Goal: Task Accomplishment & Management: Manage account settings

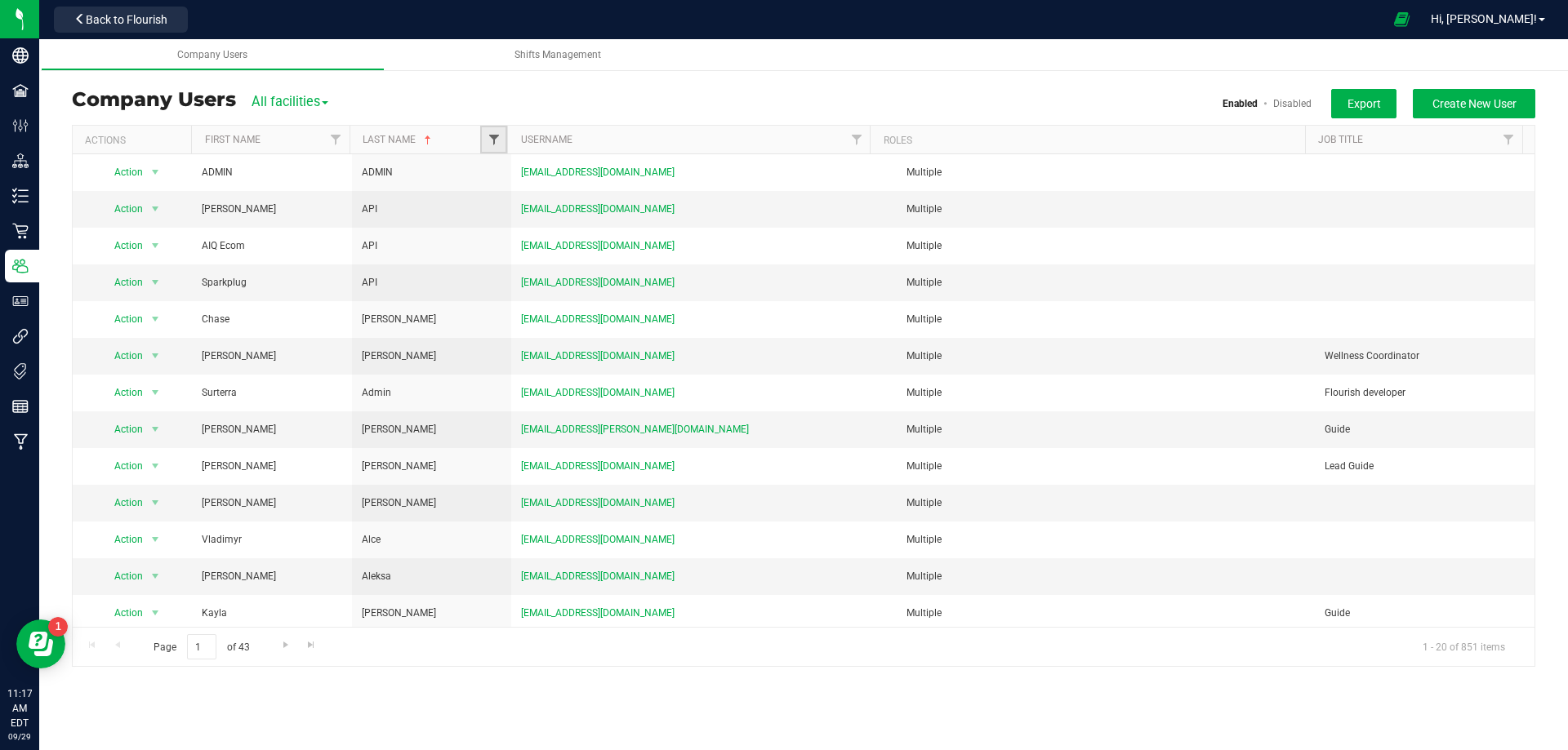
click at [488, 138] on span "Filter" at bounding box center [494, 139] width 13 height 13
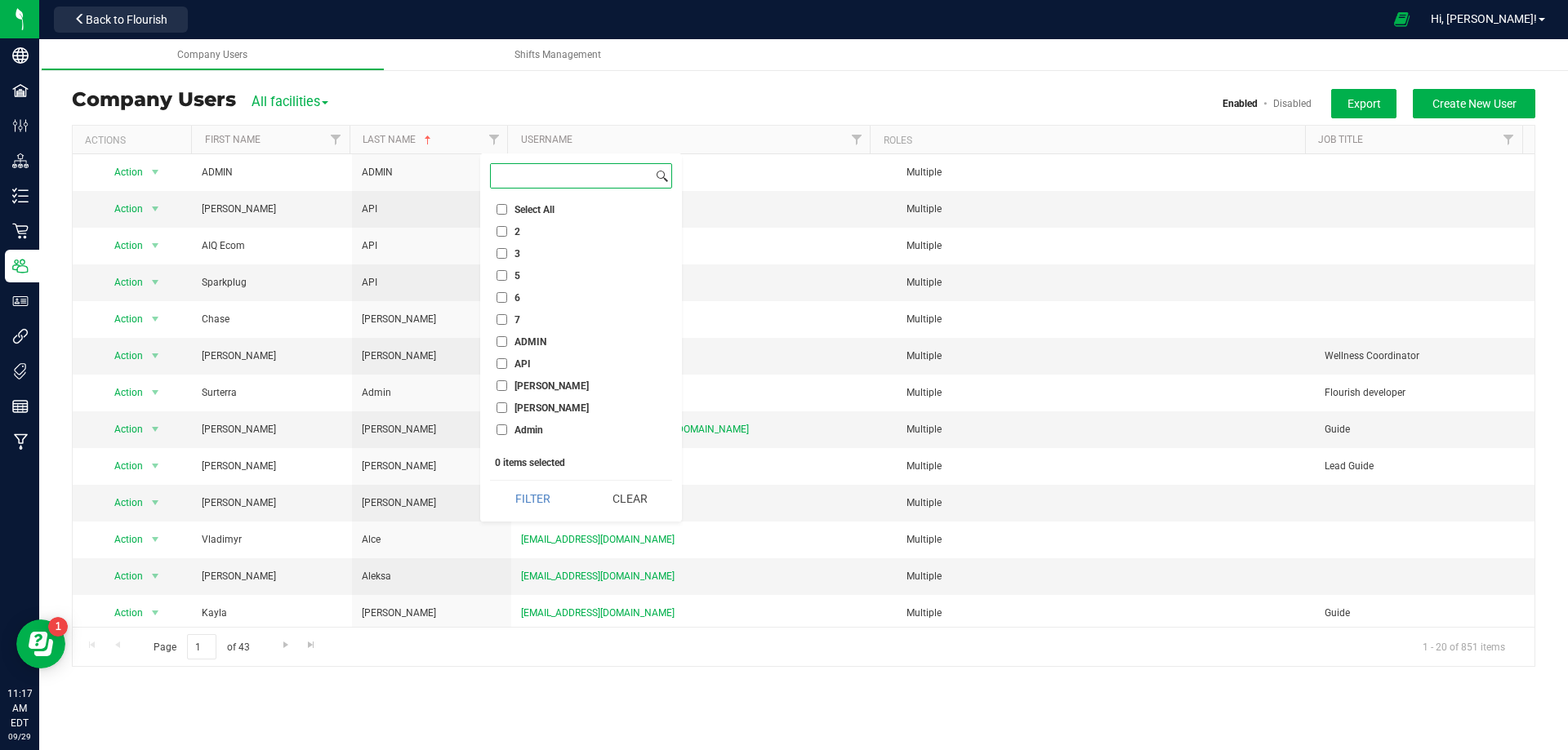
paste input "[PERSON_NAME]"
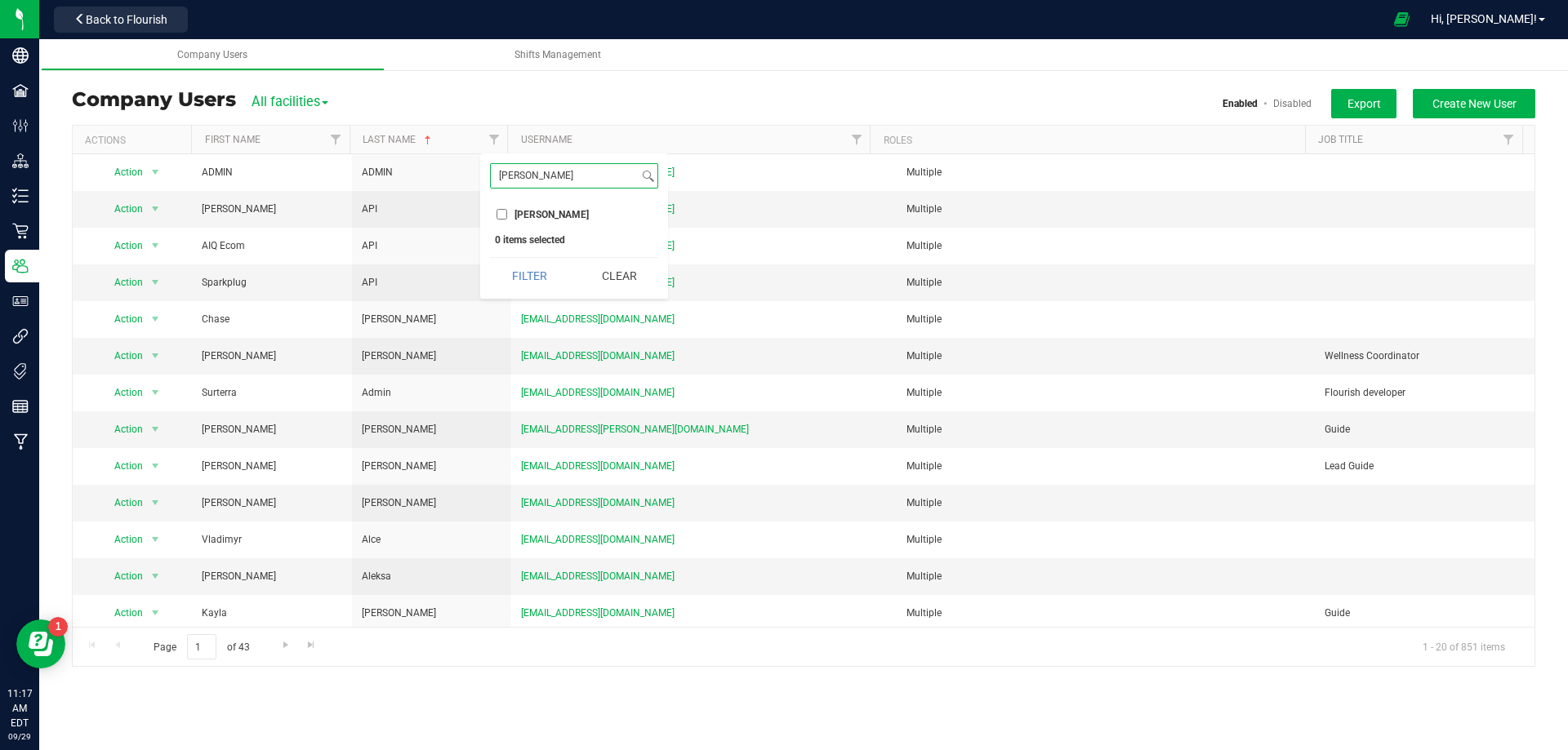
type input "[PERSON_NAME]"
click at [499, 212] on input "[PERSON_NAME]" at bounding box center [501, 214] width 10 height 10
checkbox input "true"
click at [522, 271] on button "Filter" at bounding box center [529, 276] width 78 height 36
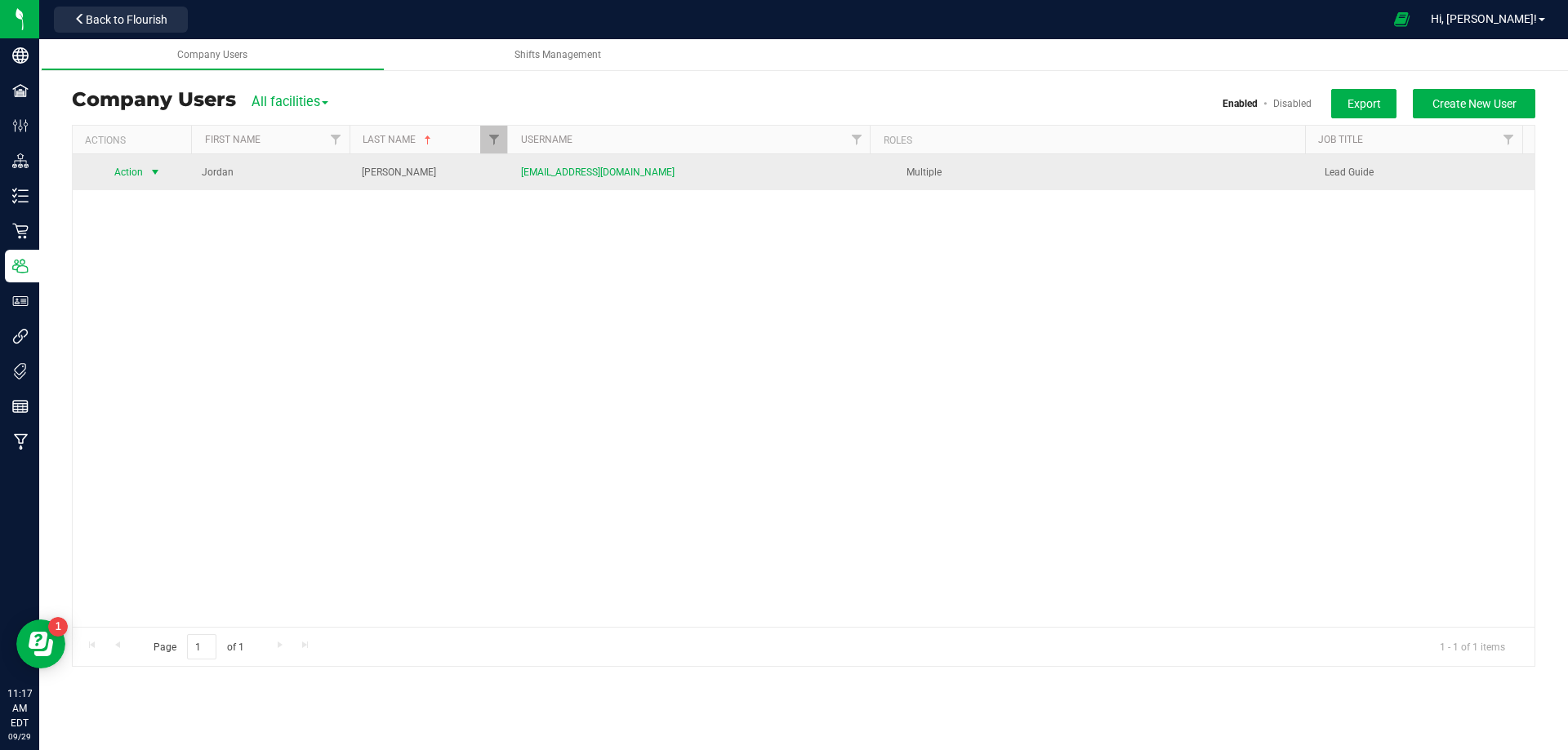
click at [160, 167] on span "select" at bounding box center [155, 171] width 13 height 13
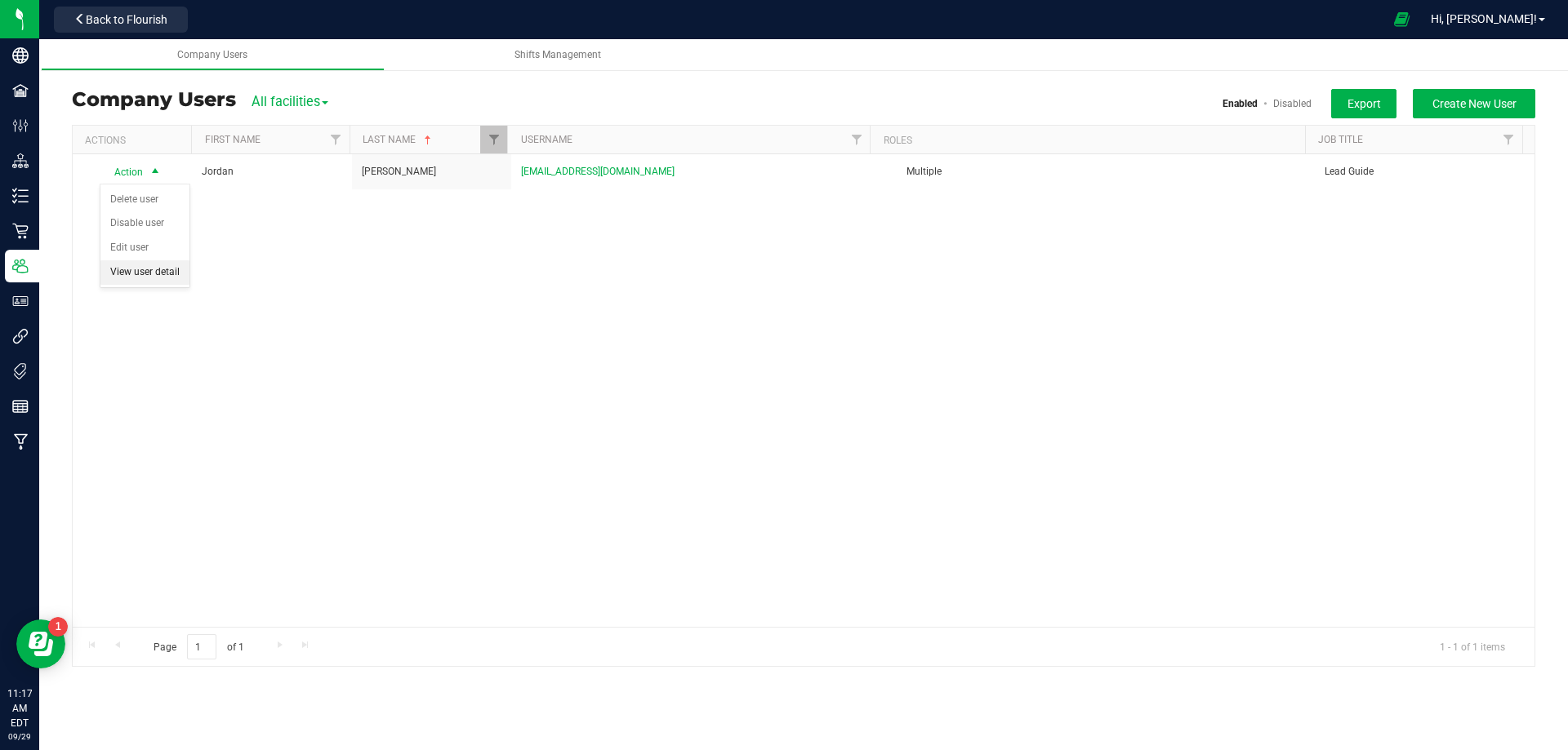
click at [158, 276] on li "View user detail" at bounding box center [145, 272] width 89 height 24
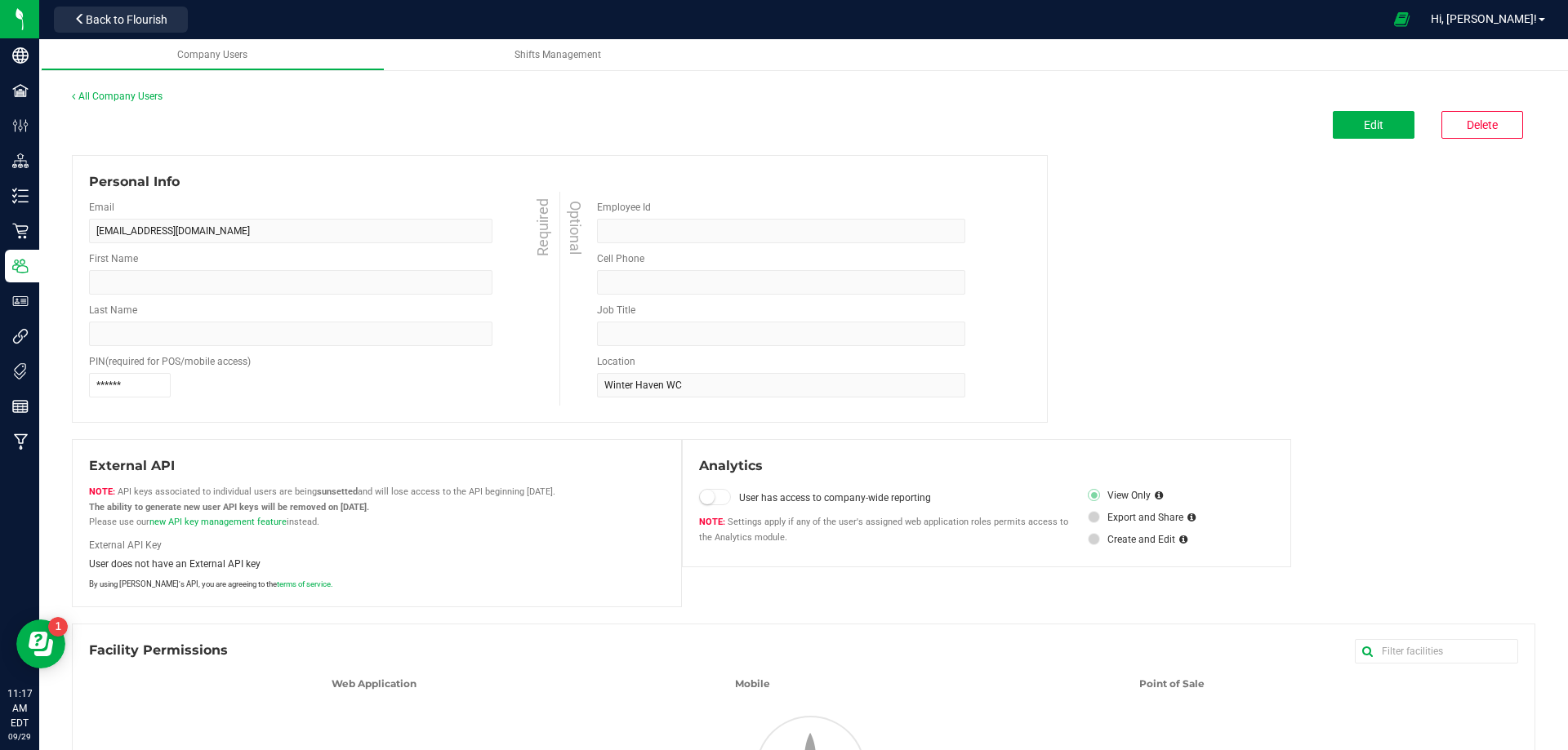
type input "Jordan"
type input "[PERSON_NAME]"
type input "Lead Guide"
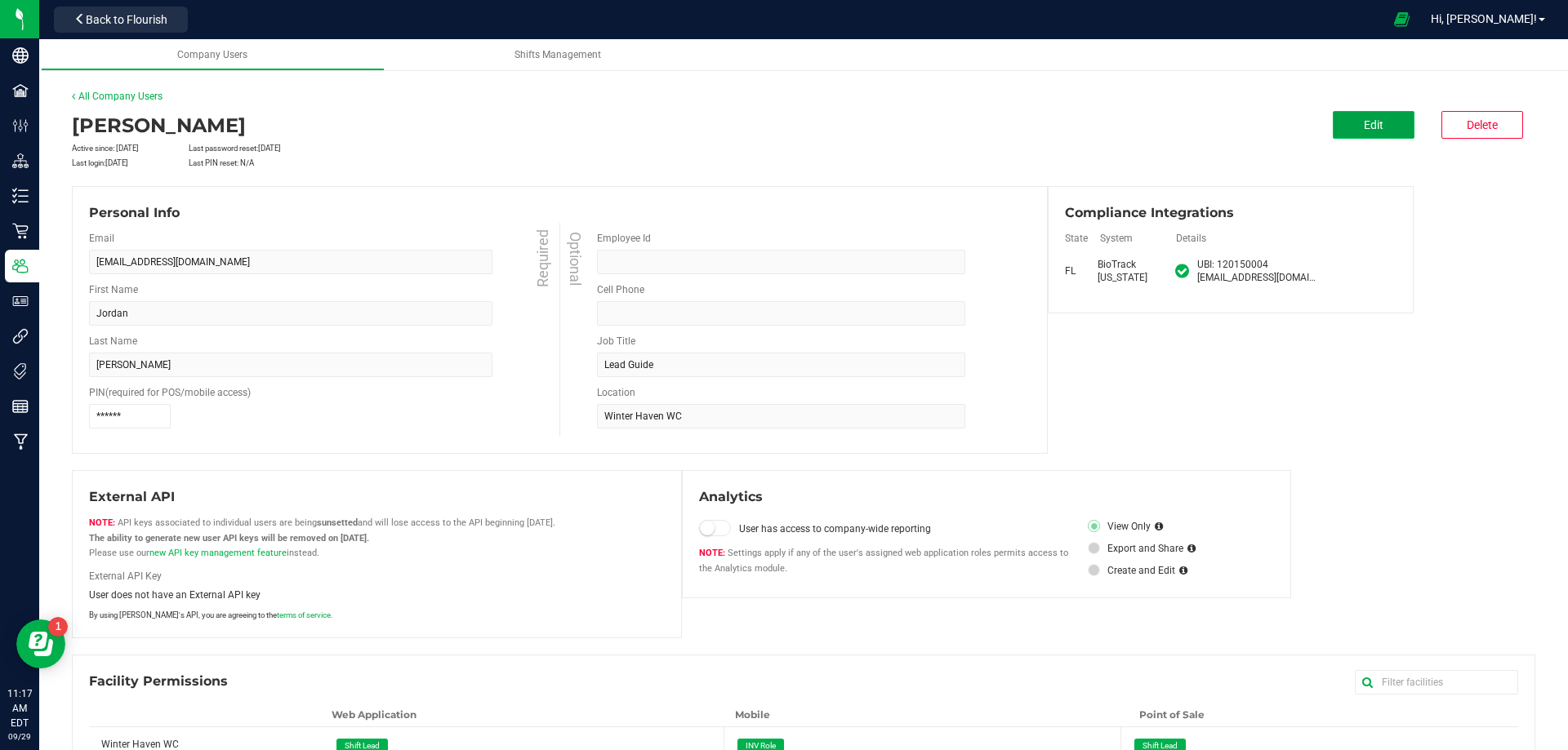
click at [1355, 114] on button "Edit" at bounding box center [1373, 125] width 82 height 28
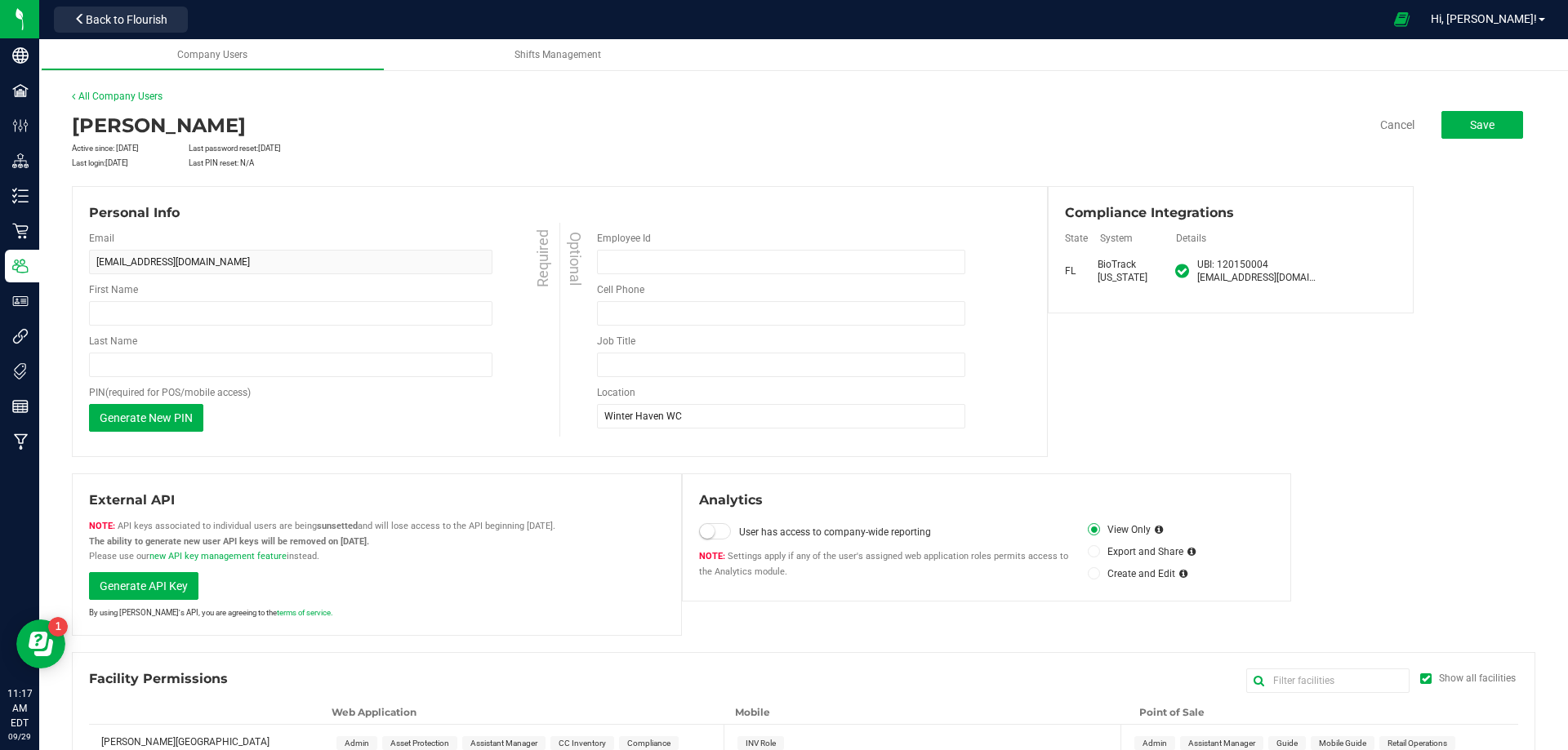
type input "Jordan"
type input "[PERSON_NAME]"
type input "Lead Guide"
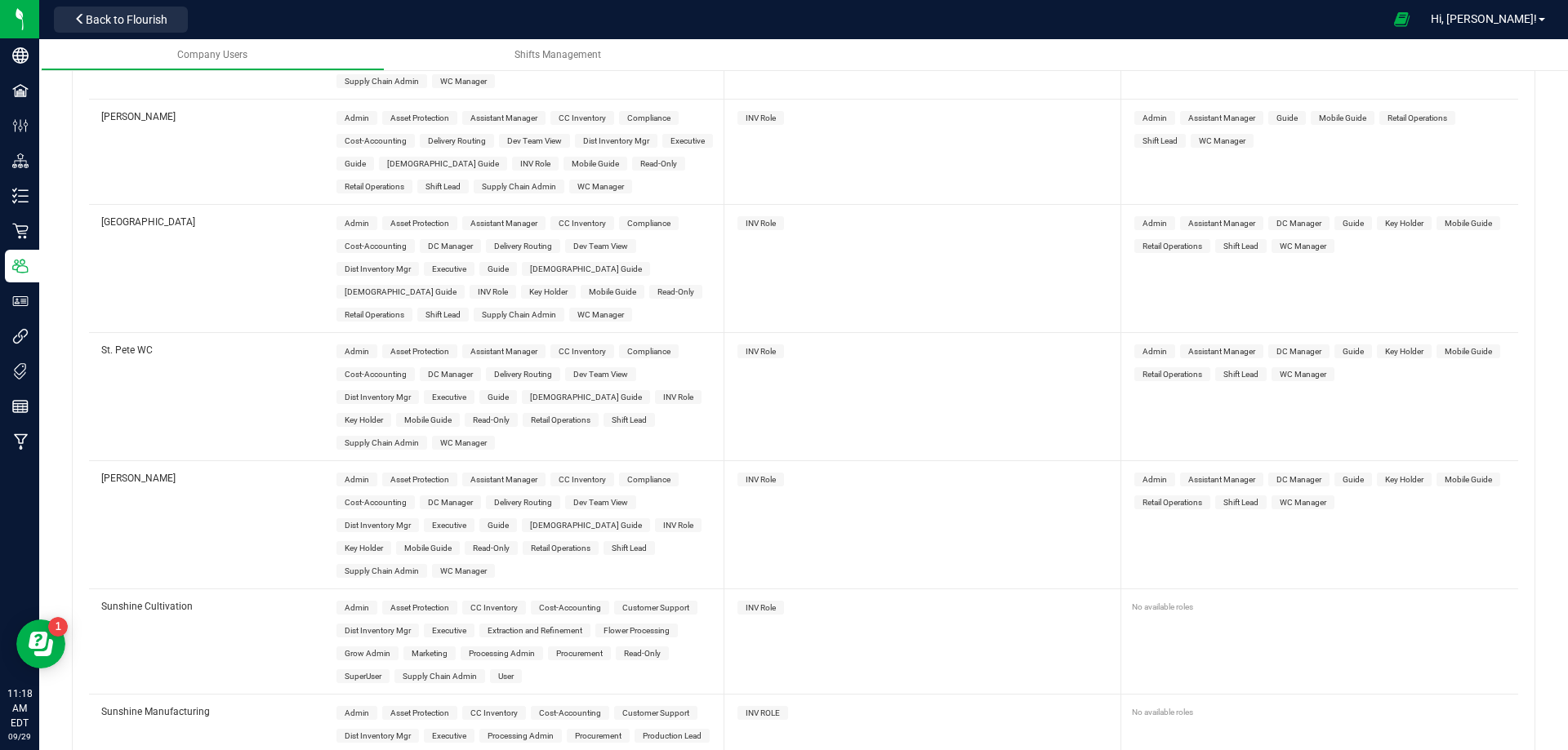
scroll to position [6000, 0]
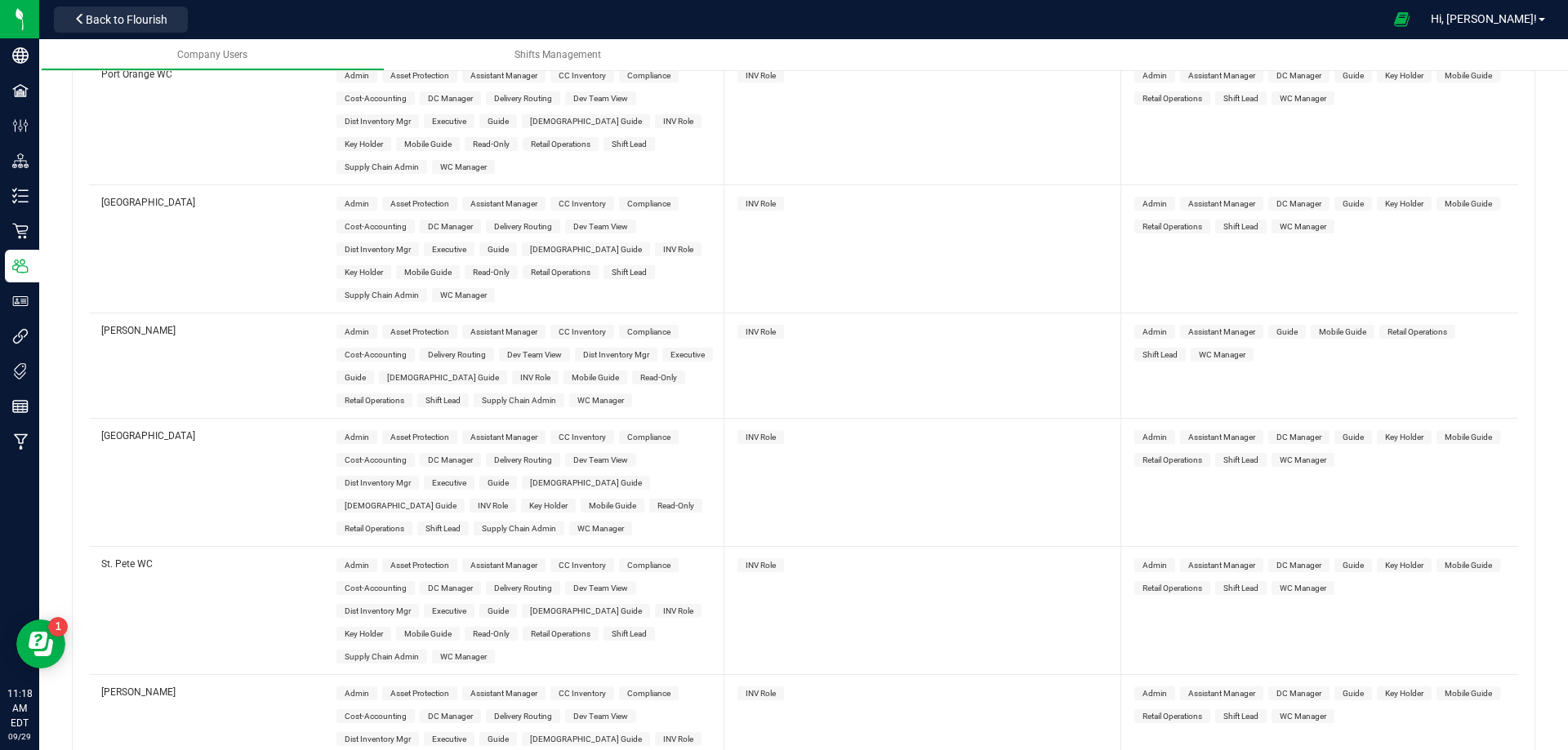
click at [461, 524] on span "Shift Lead" at bounding box center [443, 529] width 35 height 9
drag, startPoint x: 1235, startPoint y: 427, endPoint x: 1241, endPoint y: 415, distance: 13.4
click at [1234, 427] on div "Admin Assistant Manager DC Manager Guide Key Holder Mobile Guide Retail Operati…" at bounding box center [1322, 448] width 393 height 59
click at [1241, 456] on span "Shift Lead" at bounding box center [1241, 460] width 35 height 9
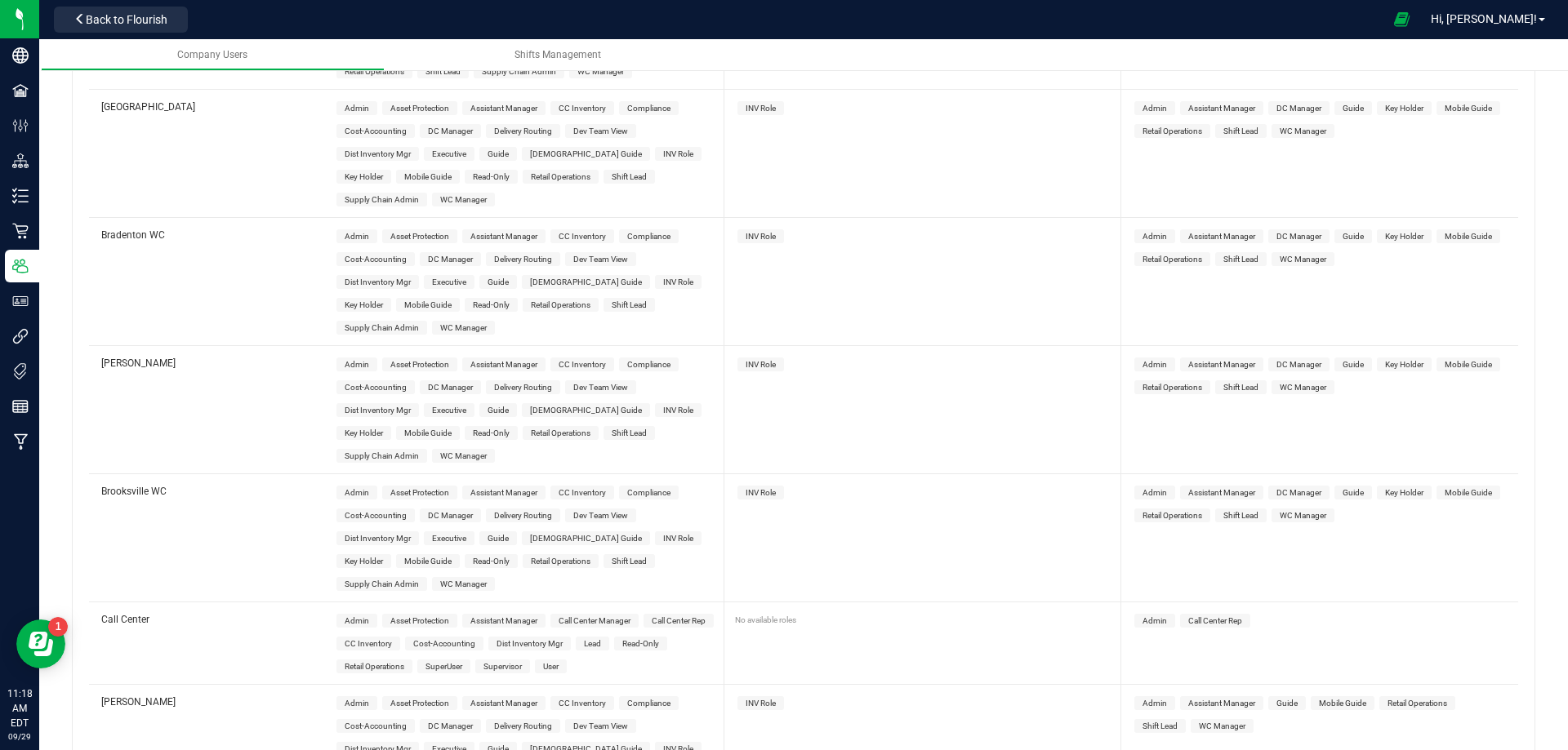
scroll to position [0, 0]
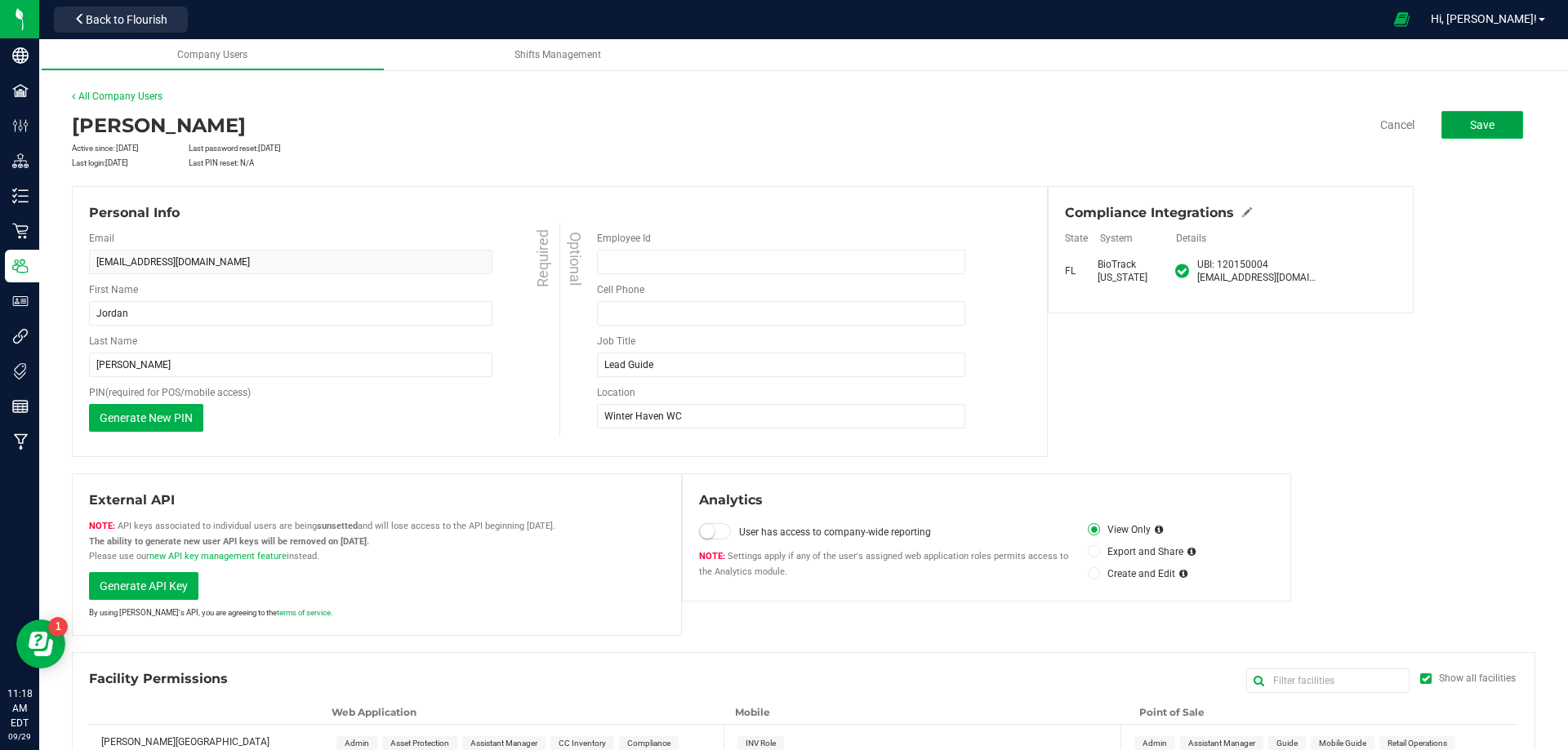
click at [1478, 118] on span "Save" at bounding box center [1482, 124] width 24 height 13
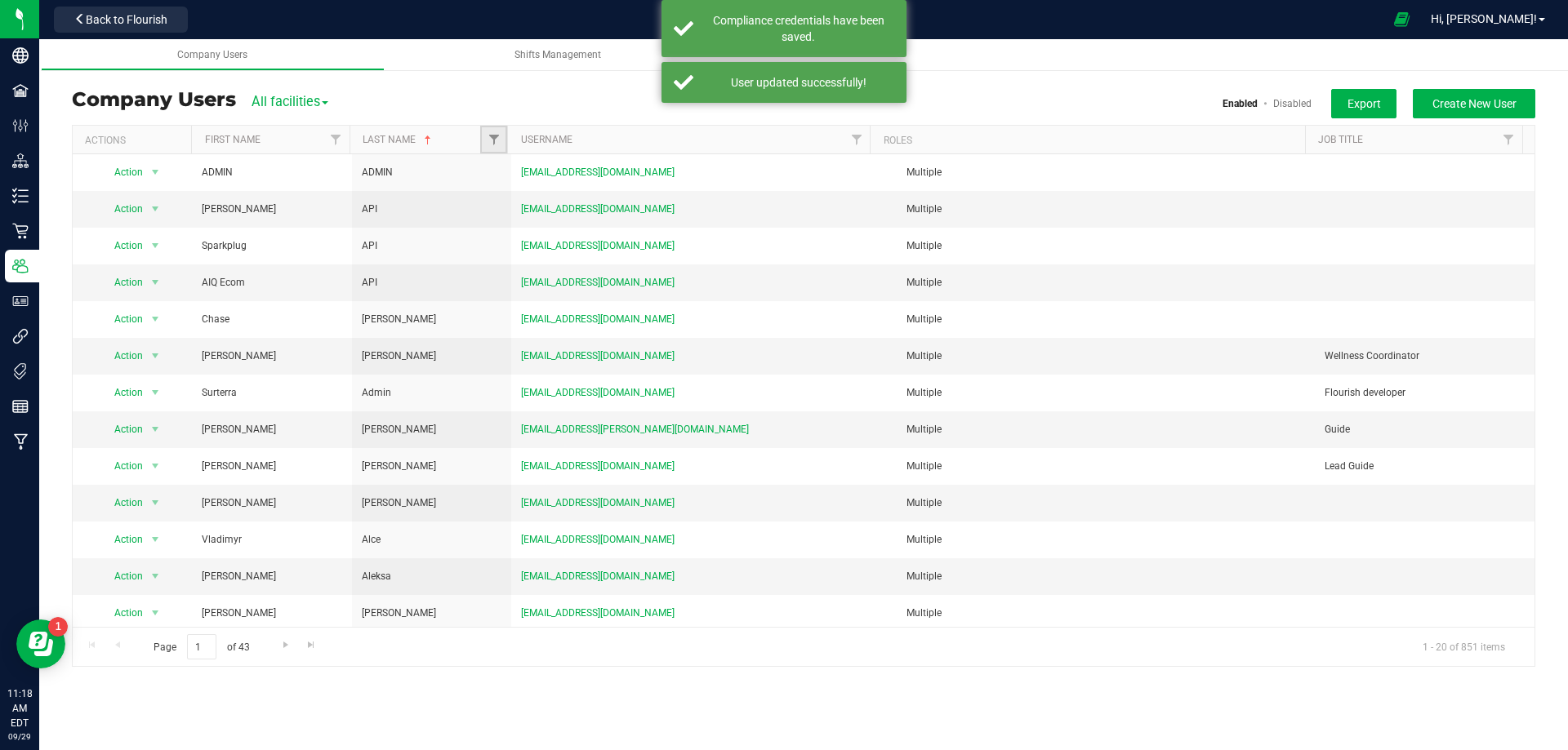
click at [485, 141] on link "Filter" at bounding box center [493, 139] width 27 height 28
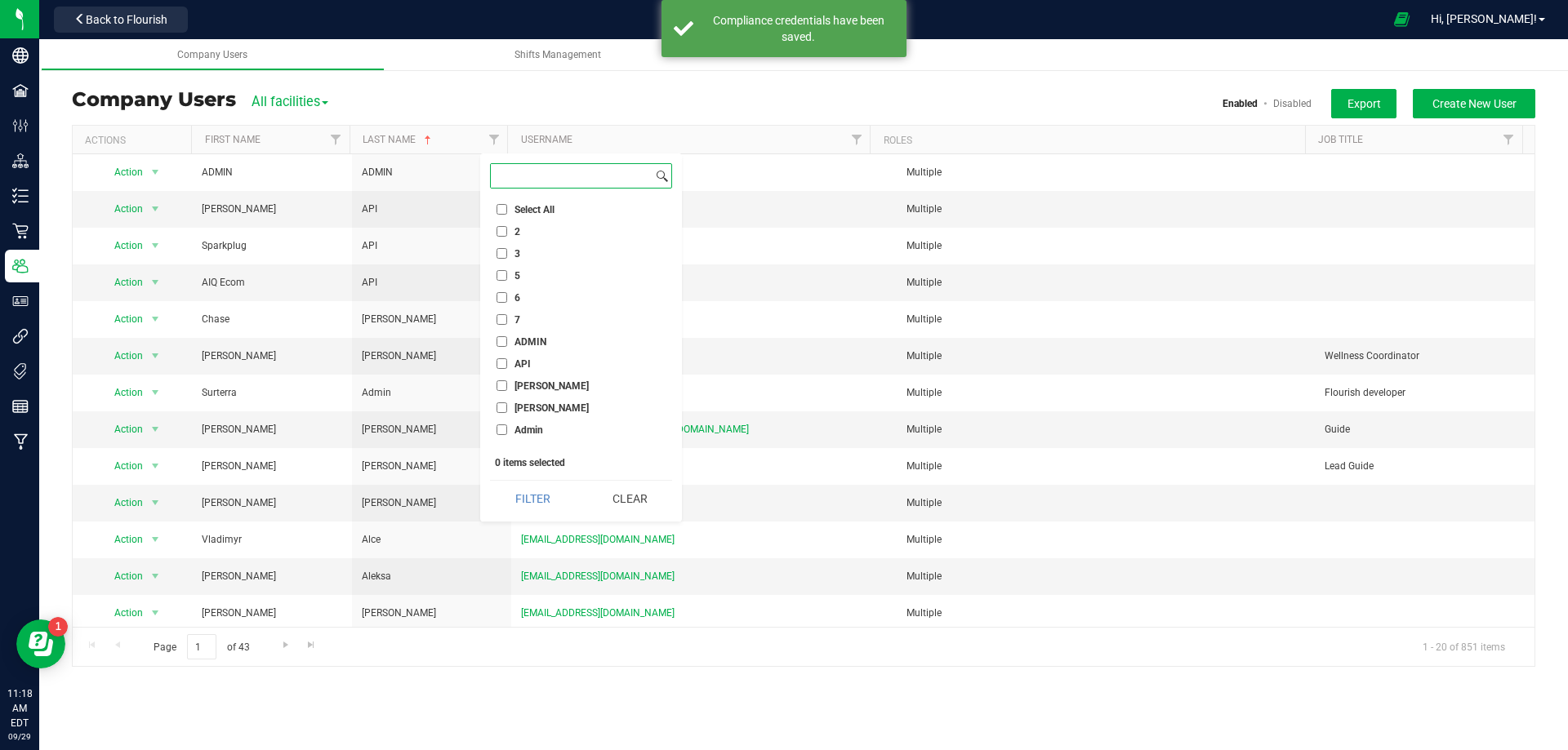
paste input "[PERSON_NAME]"
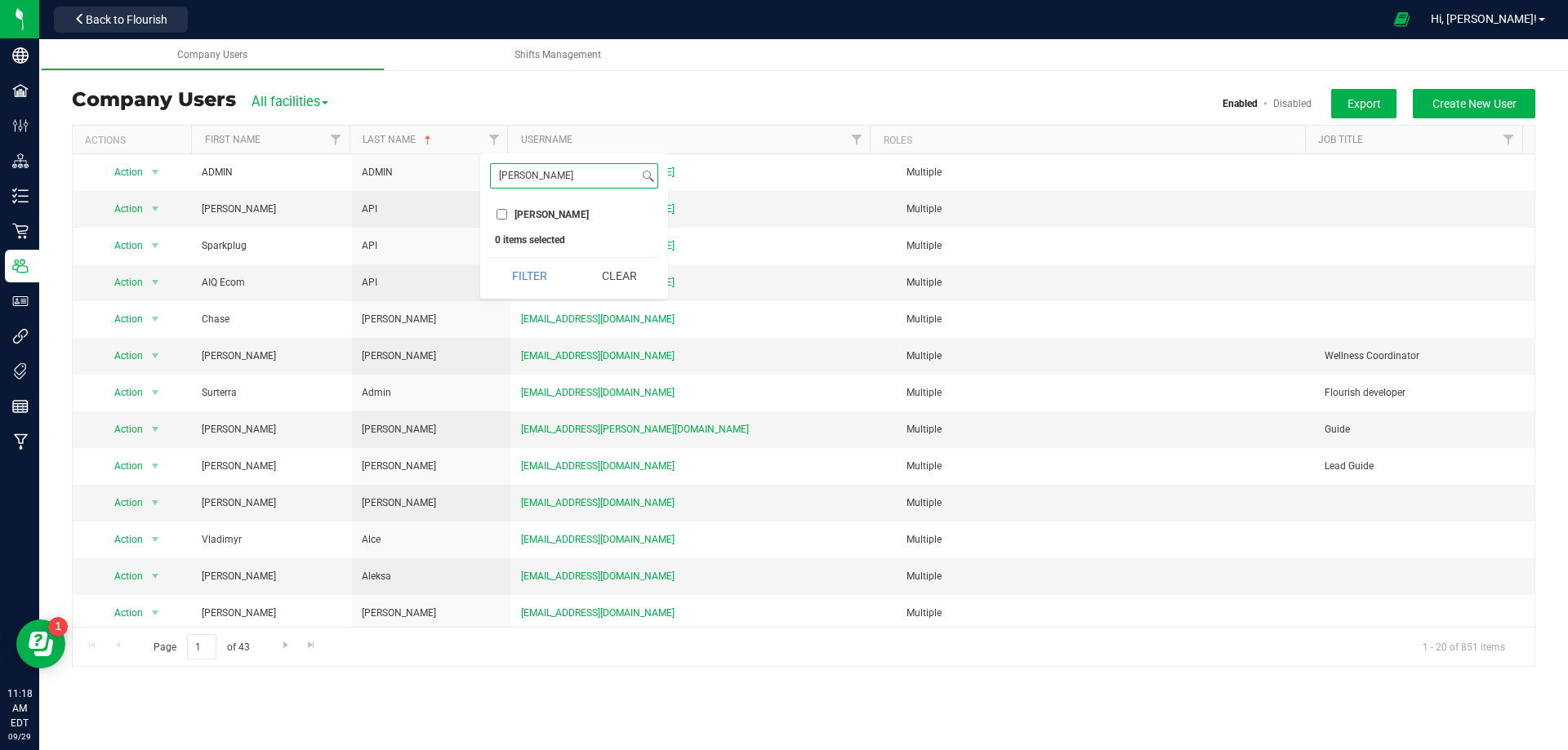
type input "[PERSON_NAME]"
click at [507, 215] on input "[PERSON_NAME]" at bounding box center [501, 214] width 10 height 10
checkbox input "true"
click at [524, 261] on button "Filter" at bounding box center [529, 276] width 78 height 36
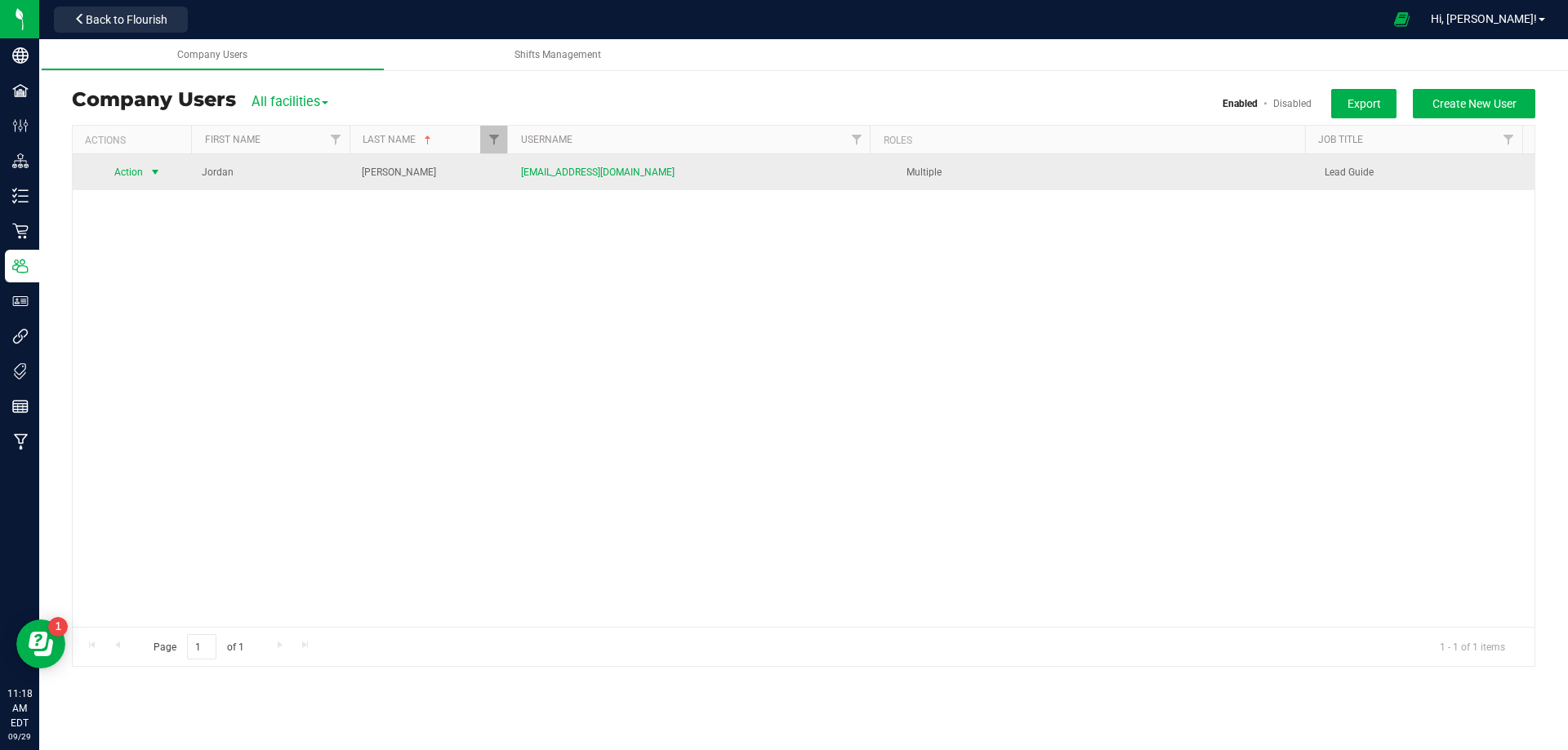
click at [161, 170] on span "select" at bounding box center [155, 171] width 13 height 13
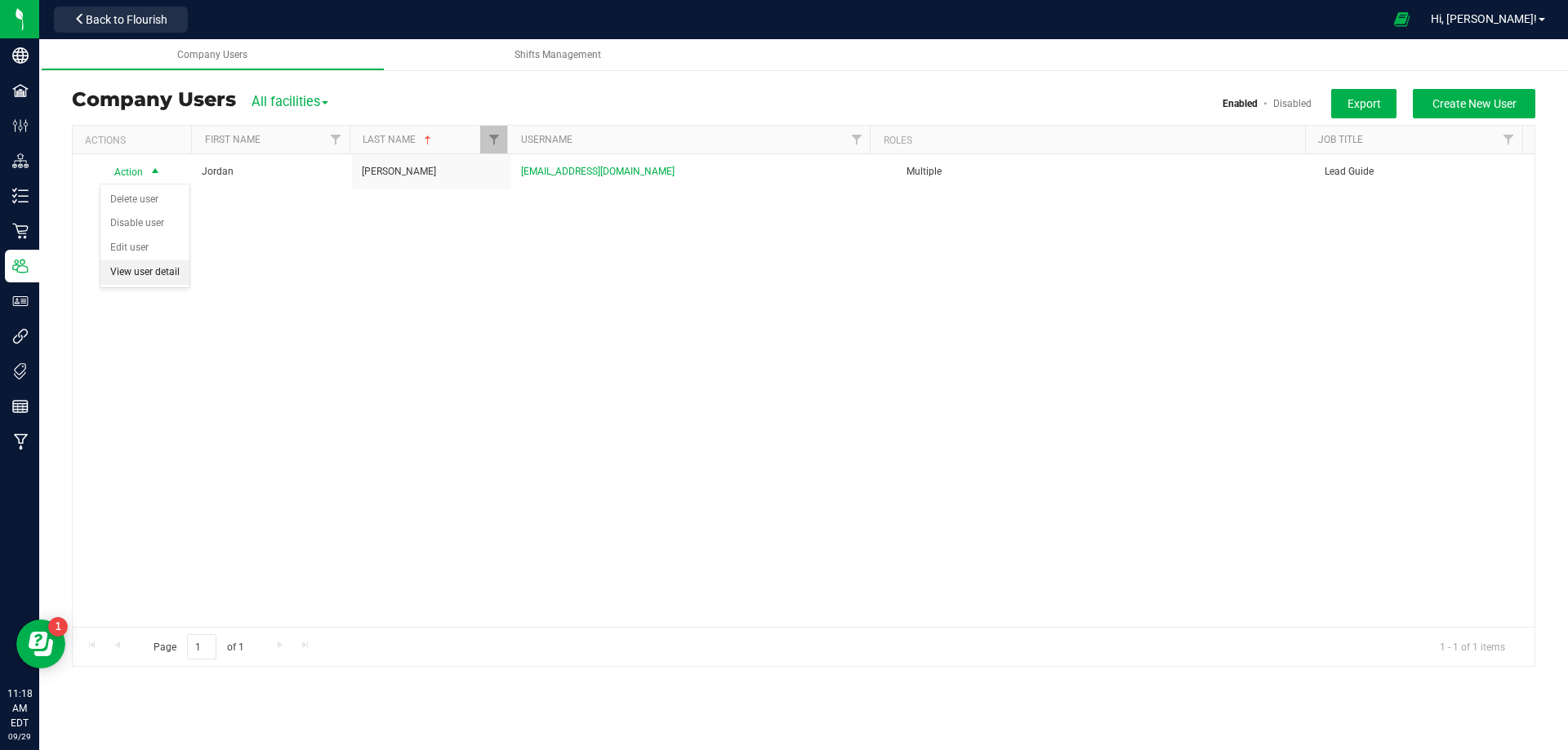
click at [144, 273] on li "View user detail" at bounding box center [145, 272] width 89 height 24
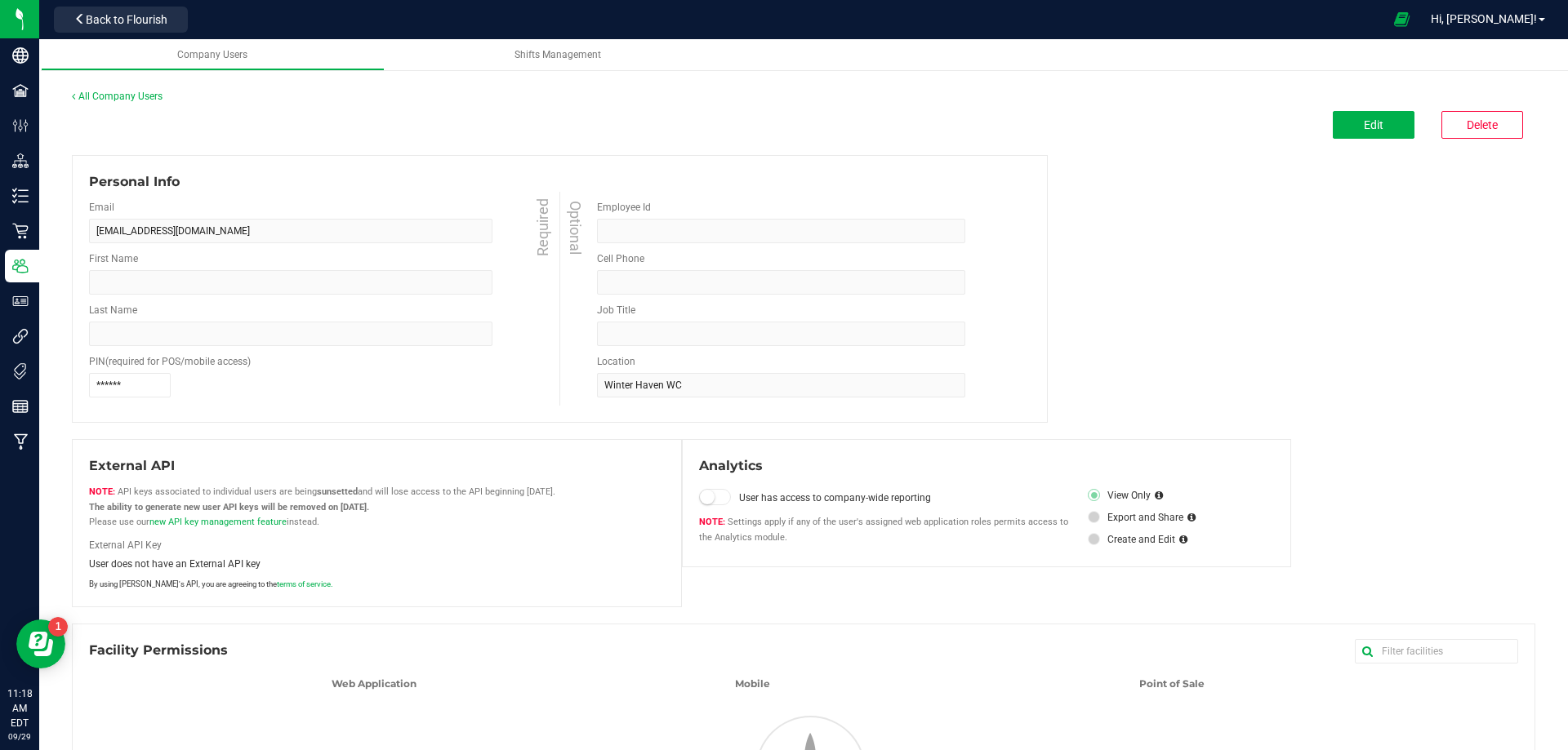
type input "Jordan"
type input "[PERSON_NAME]"
type input "Lead Guide"
